Goal: Information Seeking & Learning: Learn about a topic

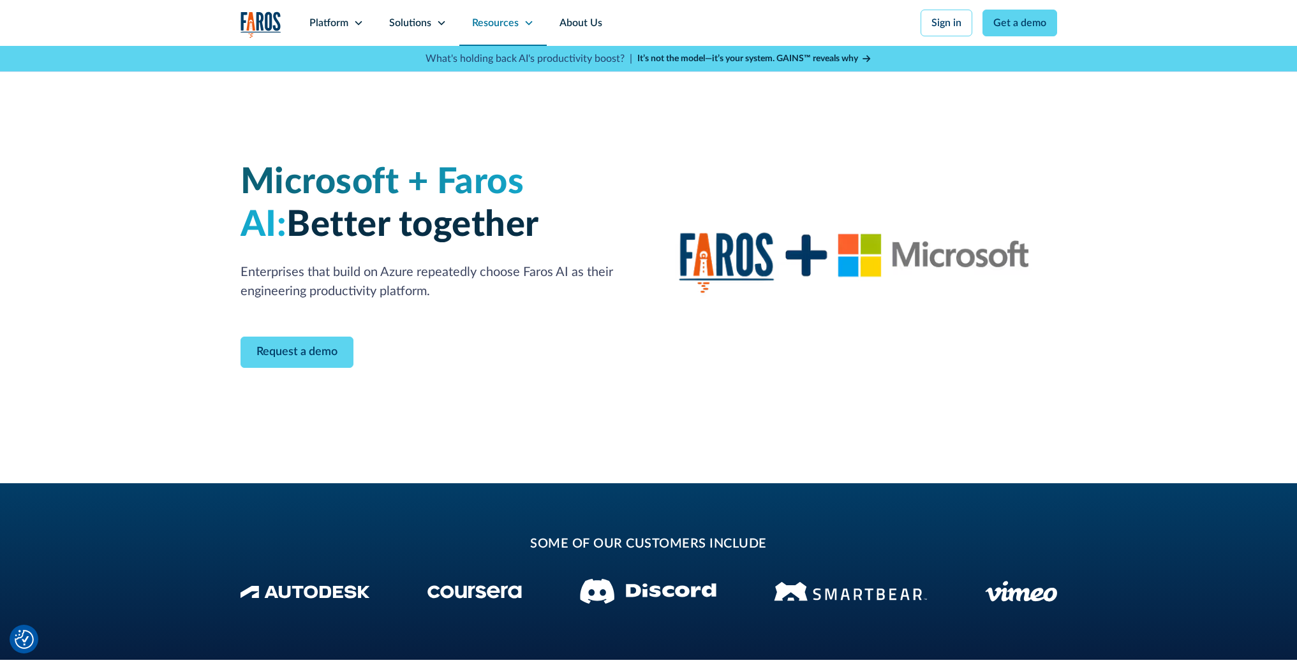
click at [533, 24] on div "Resources" at bounding box center [502, 23] width 87 height 46
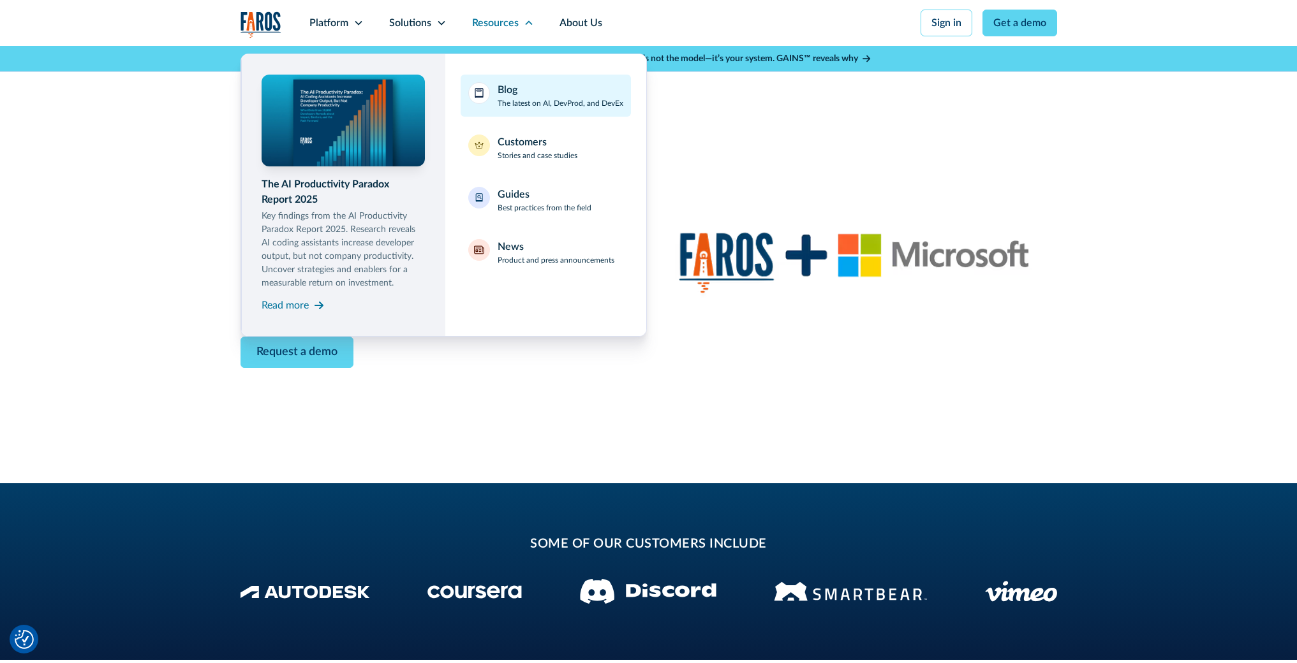
click at [562, 90] on div "Blog The latest on AI, DevProd, and DevEx" at bounding box center [560, 95] width 126 height 27
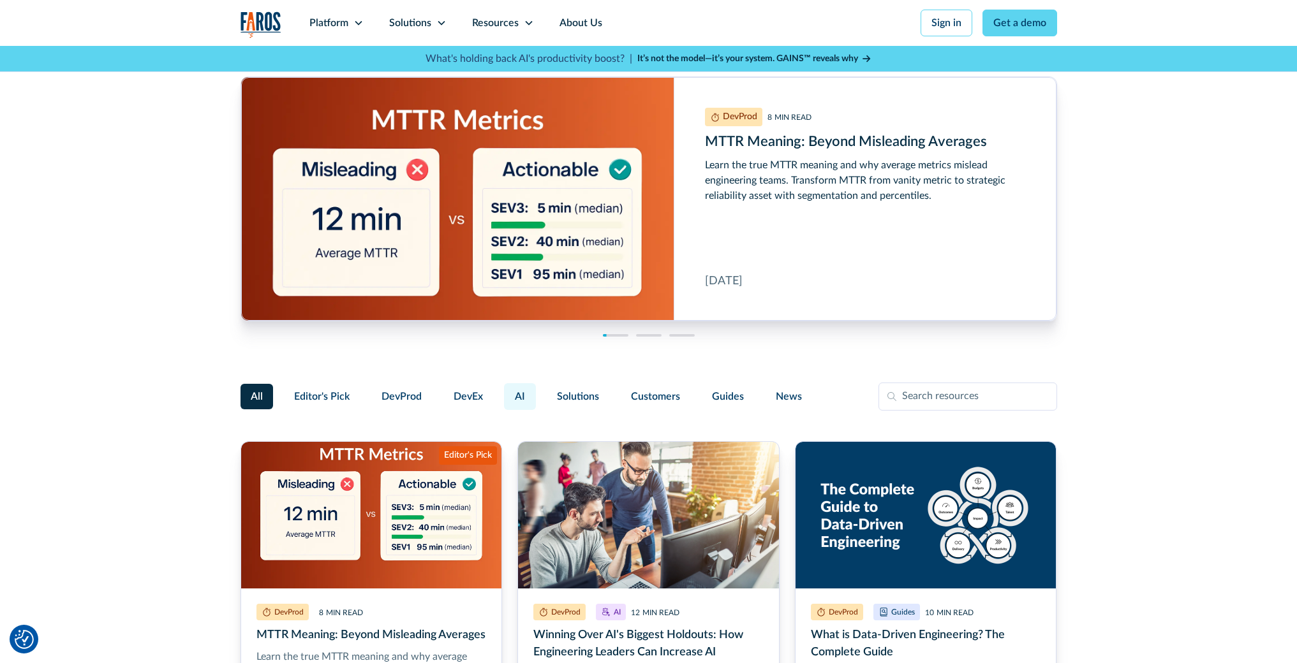
click at [523, 391] on label "AI" at bounding box center [520, 396] width 32 height 27
click at [502, 391] on input "AI" at bounding box center [502, 391] width 0 height 0
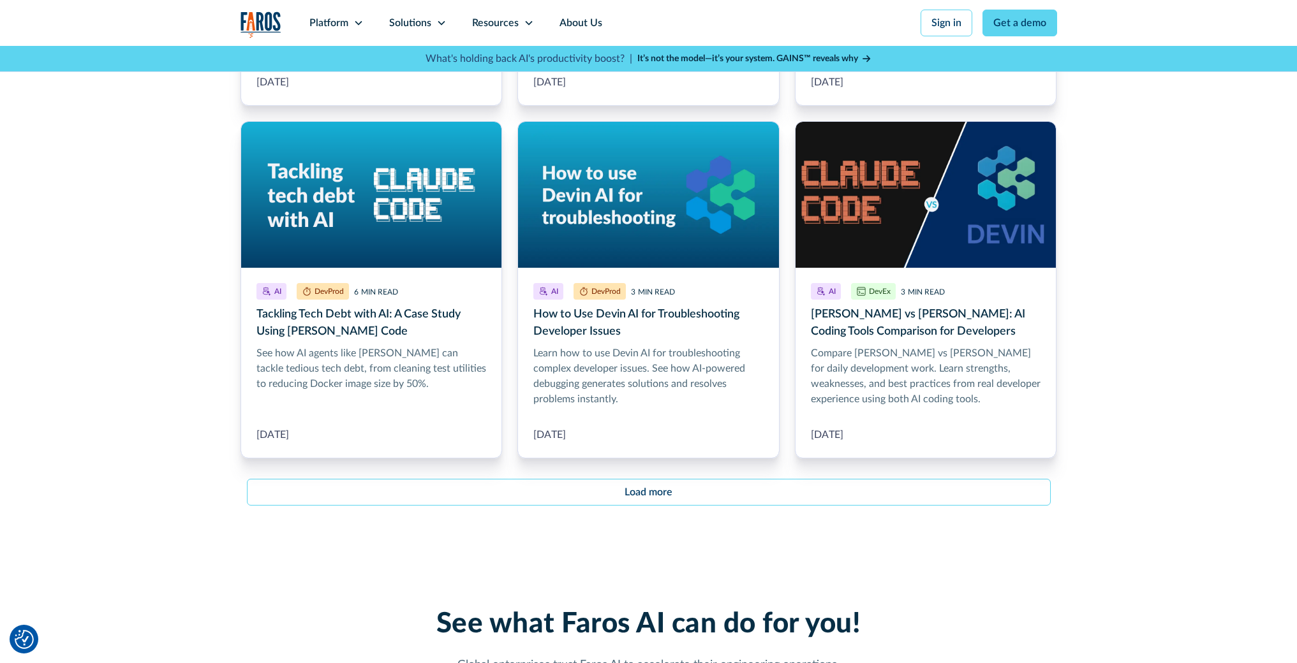
scroll to position [1528, 0]
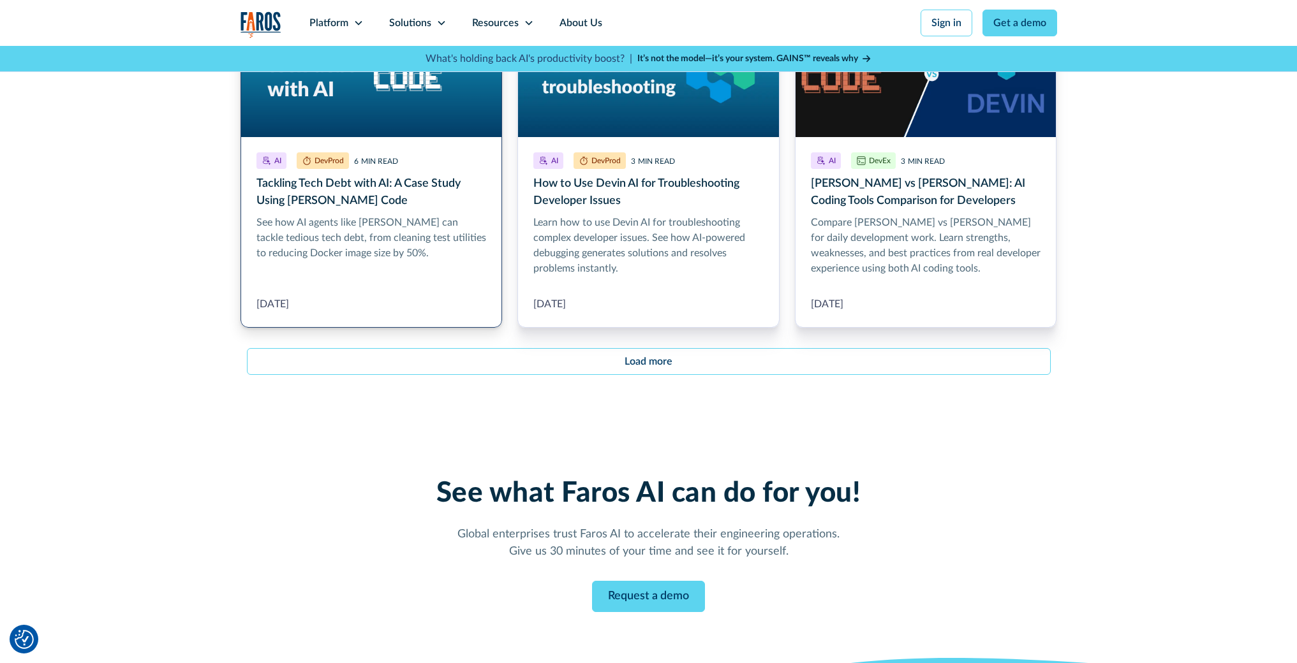
click at [394, 216] on link "Tackling Tech Debt with AI: A Case Study Using Claude Code" at bounding box center [371, 159] width 262 height 338
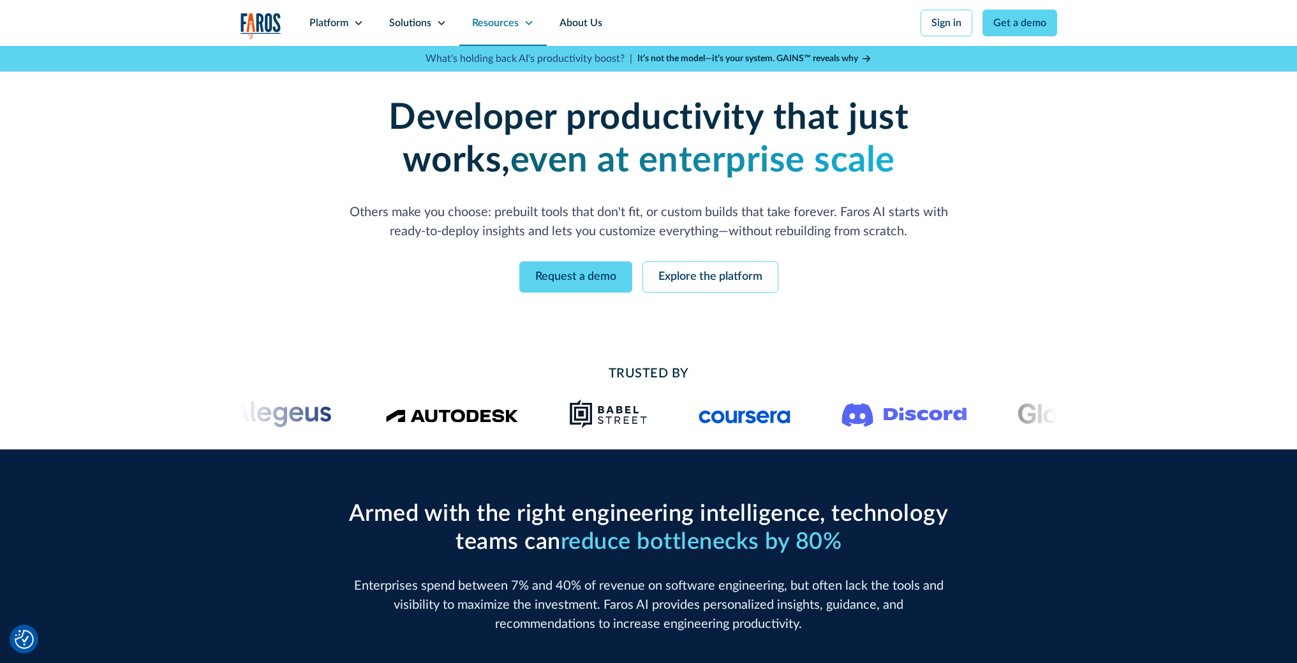
click at [524, 28] on div "Resources" at bounding box center [502, 23] width 87 height 46
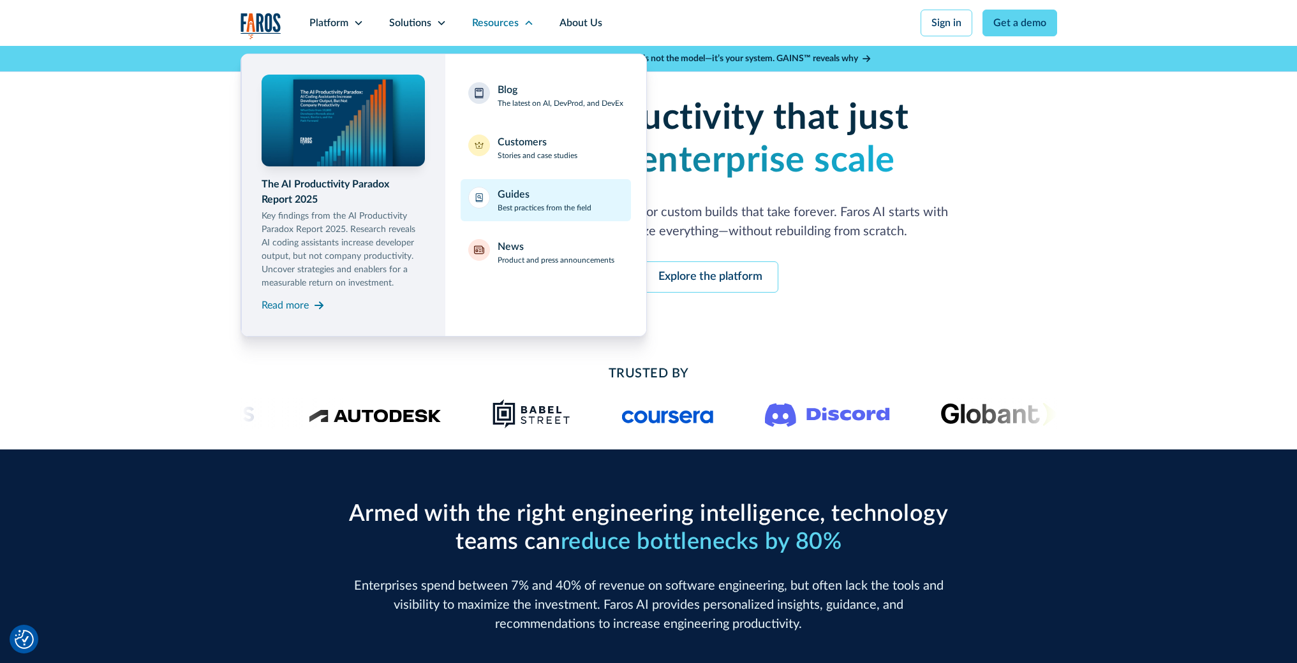
click at [530, 210] on p "Best practices from the field" at bounding box center [544, 207] width 94 height 11
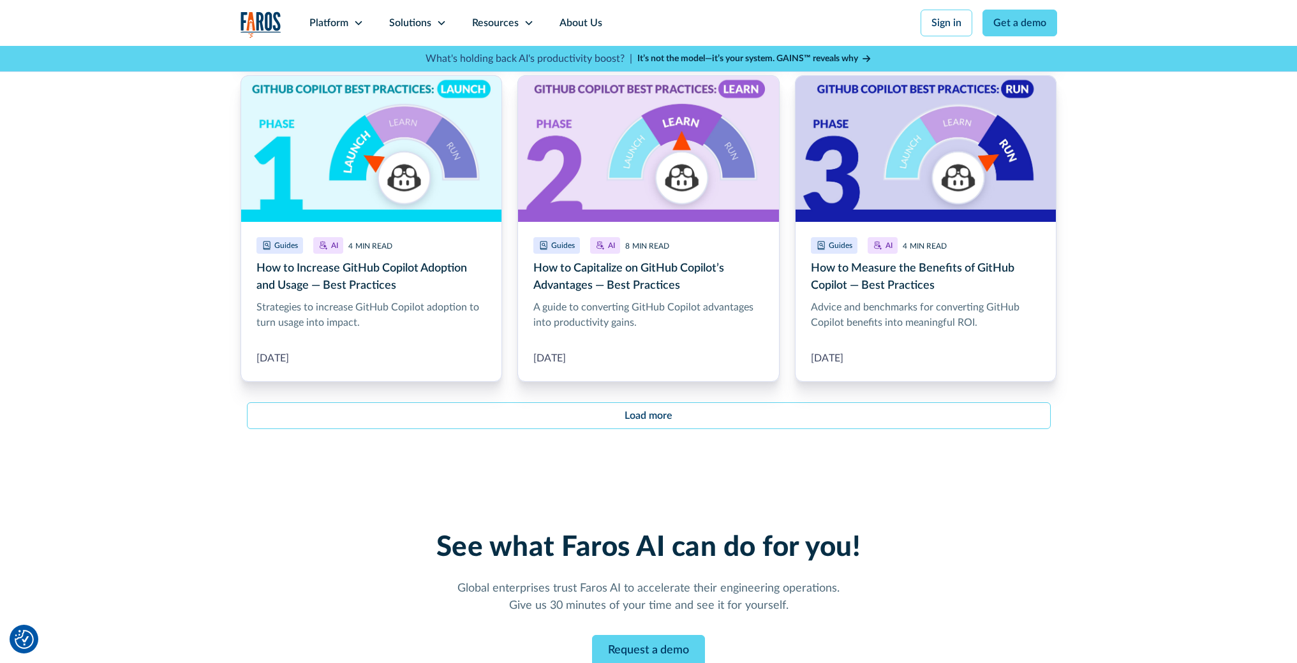
scroll to position [1586, 0]
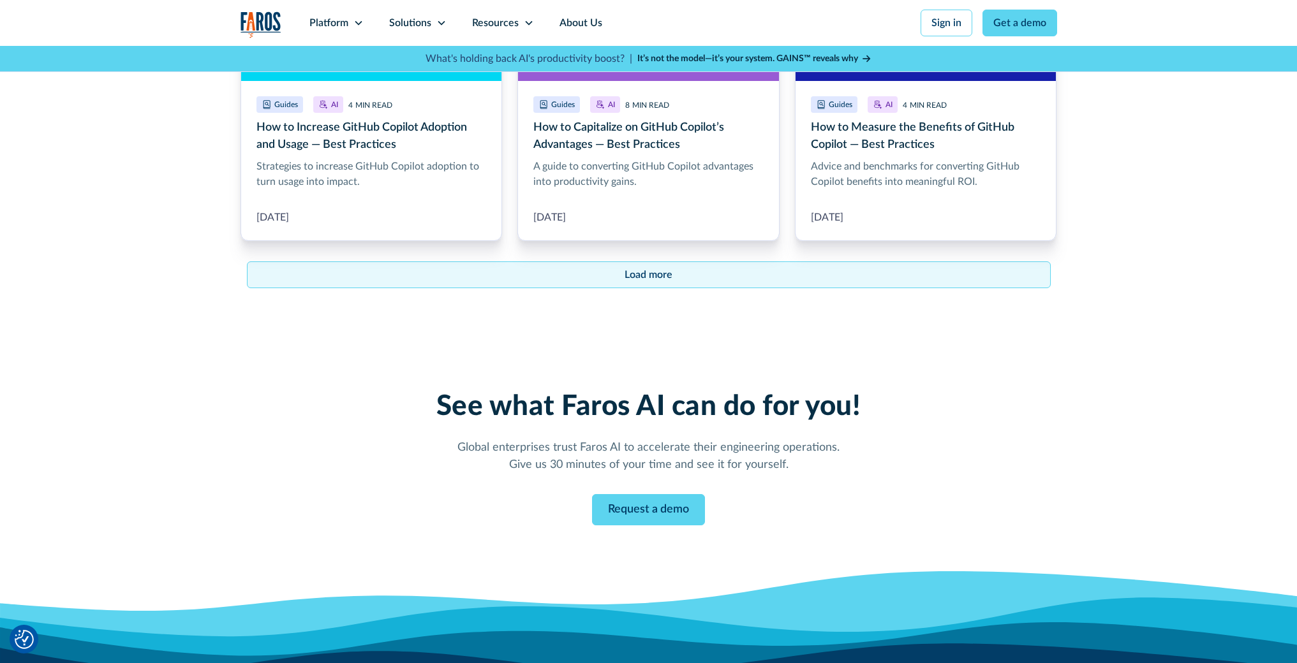
click at [673, 274] on link "Load more" at bounding box center [649, 274] width 804 height 27
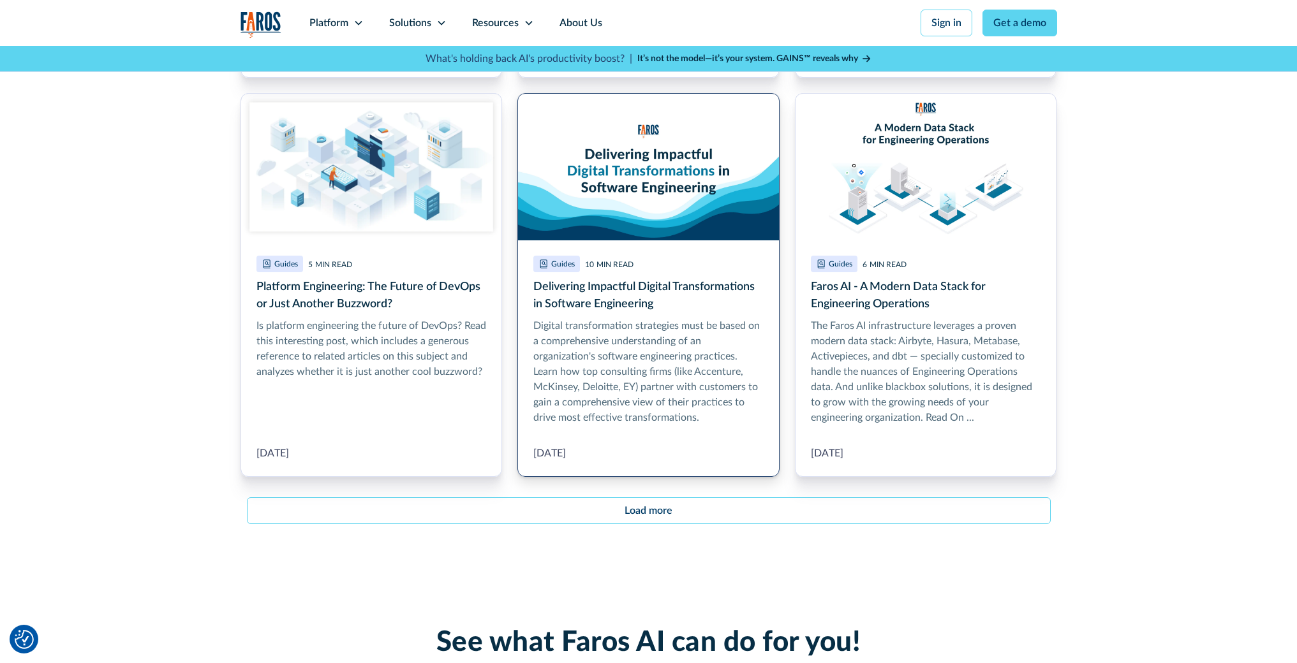
scroll to position [2951, 0]
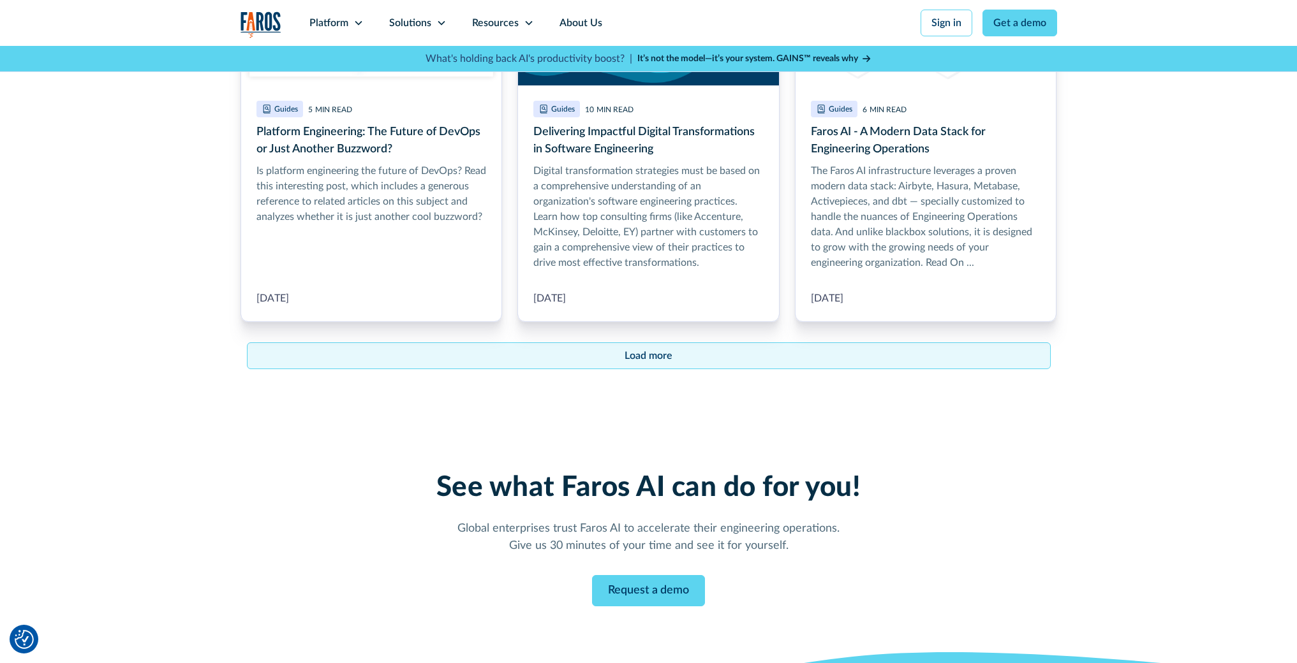
click at [642, 357] on div "Load more" at bounding box center [648, 355] width 48 height 15
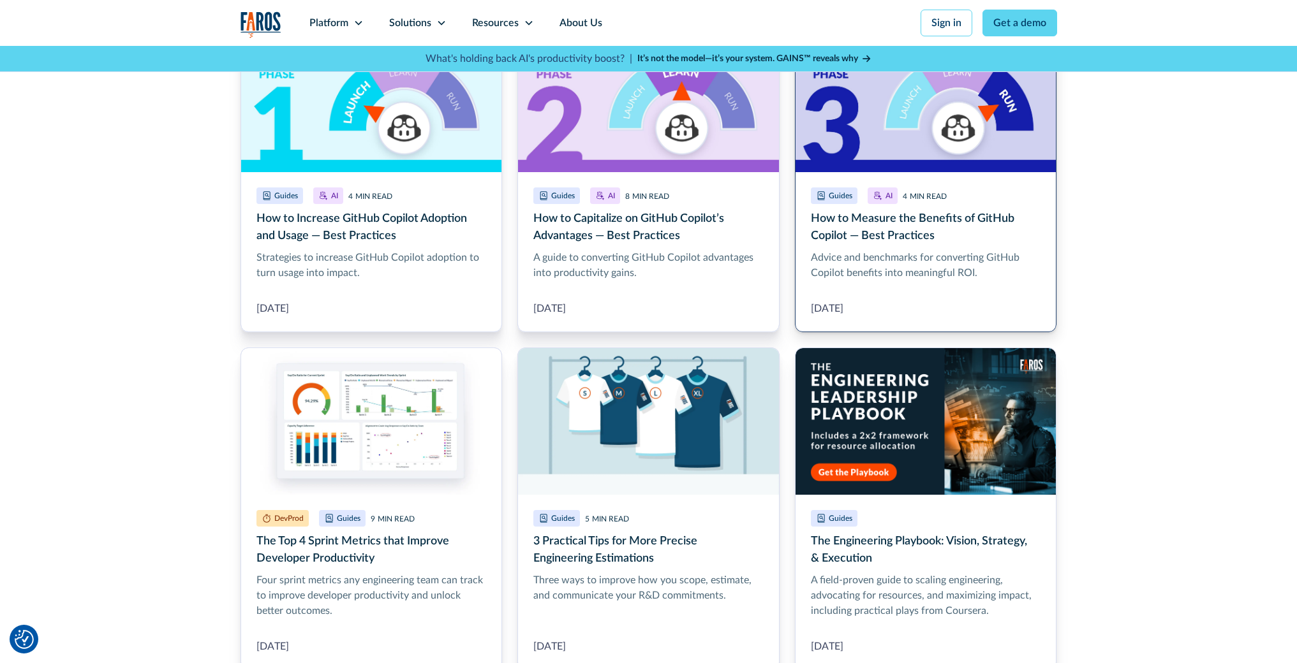
scroll to position [1641, 0]
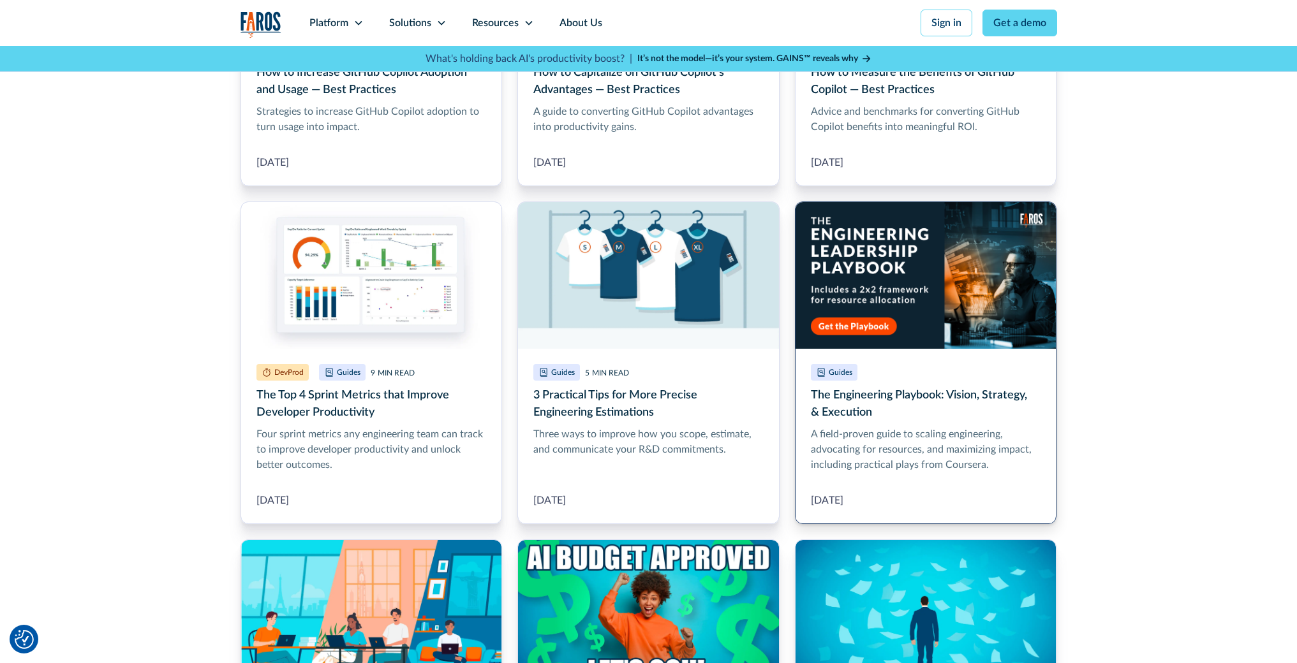
click at [860, 283] on link "The Engineering Playbook: Vision, Strategy, & Execution" at bounding box center [926, 363] width 262 height 323
